Goal: Task Accomplishment & Management: Manage account settings

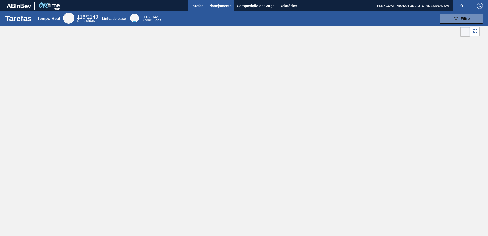
click at [216, 5] on span "Planejamento" at bounding box center [220, 6] width 23 height 6
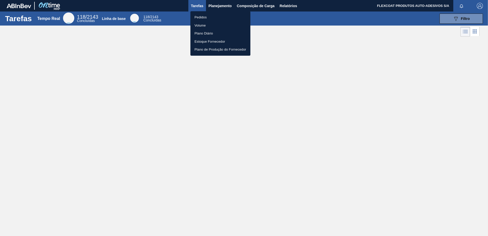
click at [203, 15] on li "Pedidos" at bounding box center [220, 17] width 60 height 8
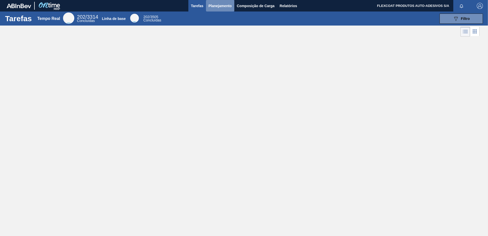
click at [213, 4] on span "Planejamento" at bounding box center [220, 6] width 23 height 6
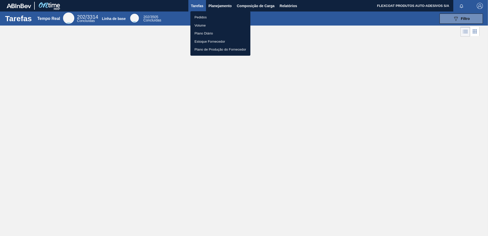
click at [201, 18] on li "Pedidos" at bounding box center [220, 17] width 60 height 8
